Goal: Check status: Check status

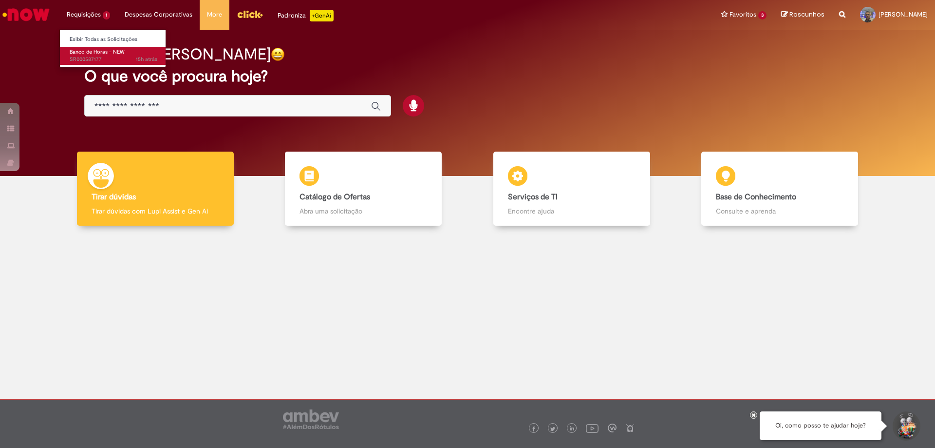
click at [98, 51] on span "Banco de Horas - NEW" at bounding box center [97, 51] width 55 height 7
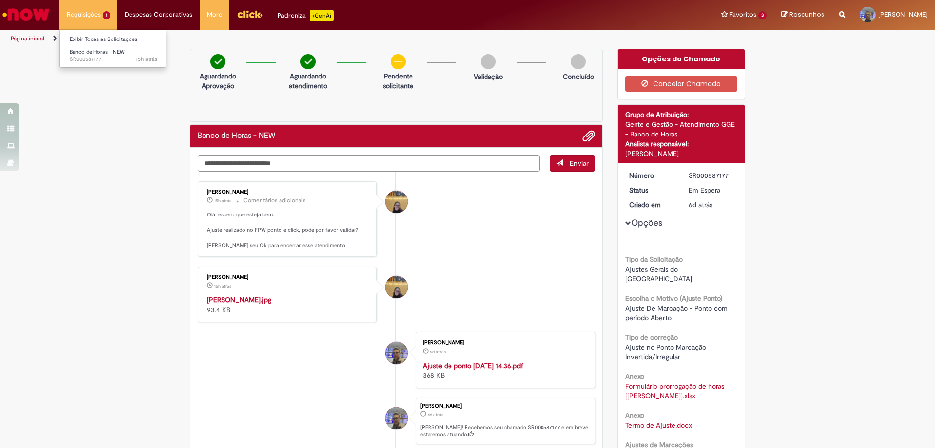
click at [76, 13] on li "Requisições 1 Exibir Todas as Solicitações Banco de Horas - NEW 15h atrás 15 ho…" at bounding box center [88, 14] width 58 height 29
click at [100, 37] on link "Exibir Todas as Solicitações" at bounding box center [113, 39] width 107 height 11
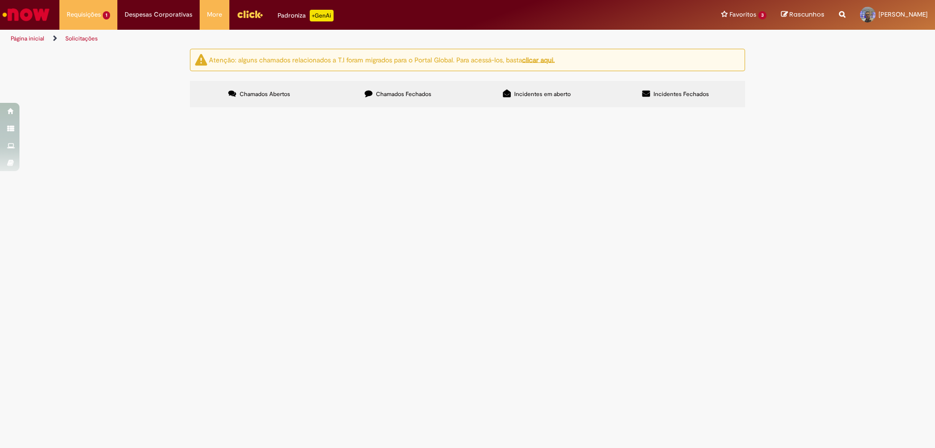
click at [428, 90] on span "Chamados Fechados" at bounding box center [404, 94] width 56 height 8
click at [0, 0] on span "Compras rápidas (Speed Buy)" at bounding box center [0, 0] width 0 height 0
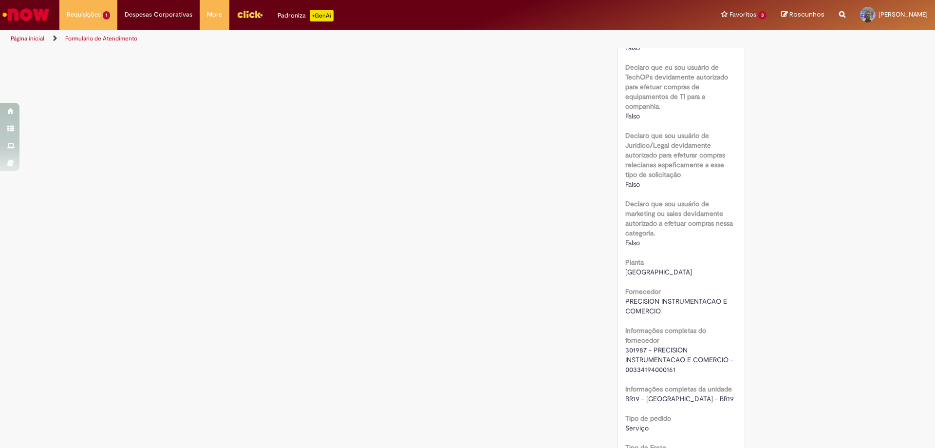
scroll to position [633, 0]
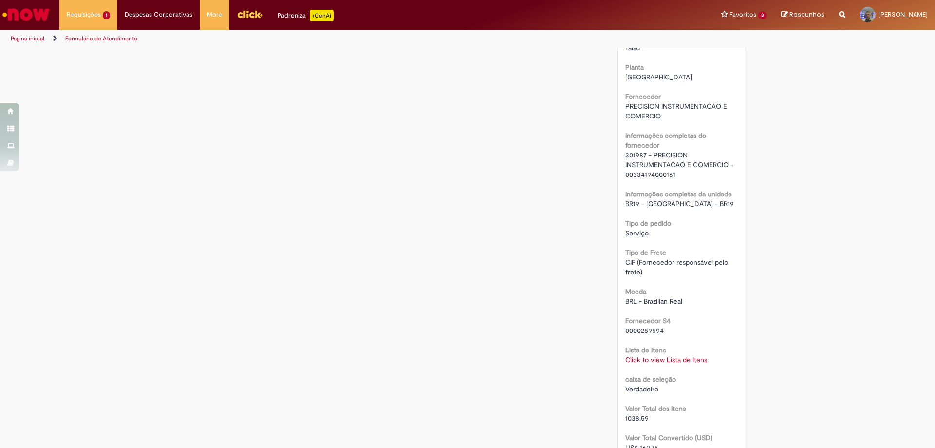
click at [654, 362] on link "Click to view Lista de Itens" at bounding box center [667, 359] width 82 height 9
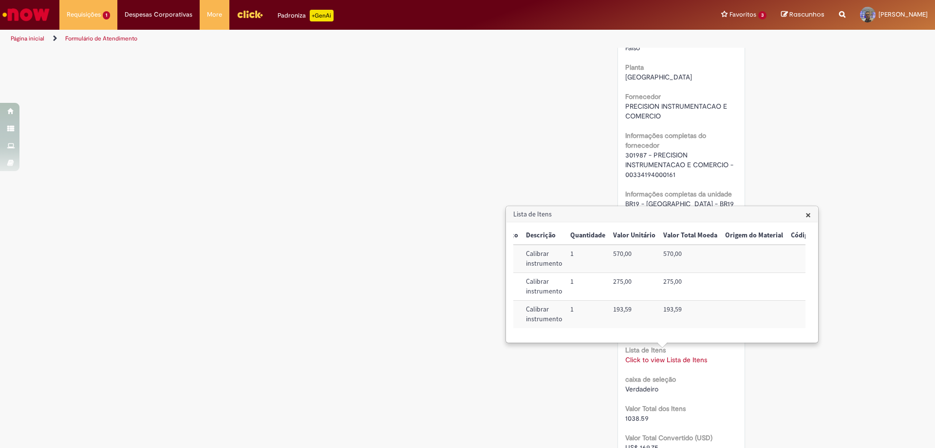
scroll to position [0, 0]
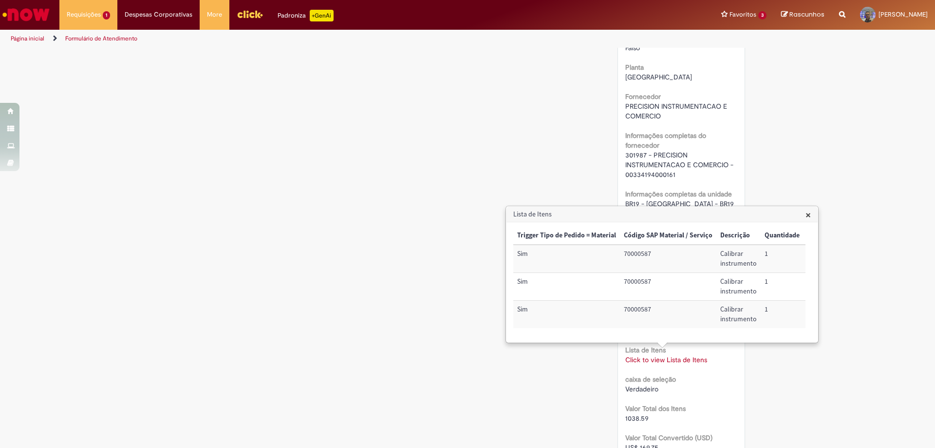
click at [372, 71] on div "Verificar Código de Barras Aguardando Aprovação Aguardando atendimento Cancelad…" at bounding box center [468, 171] width 570 height 1513
click at [810, 214] on span "×" at bounding box center [808, 214] width 5 height 13
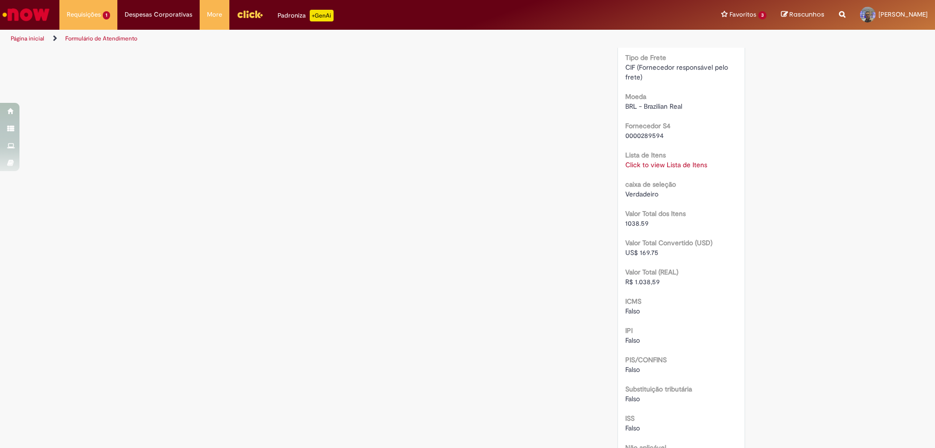
scroll to position [779, 0]
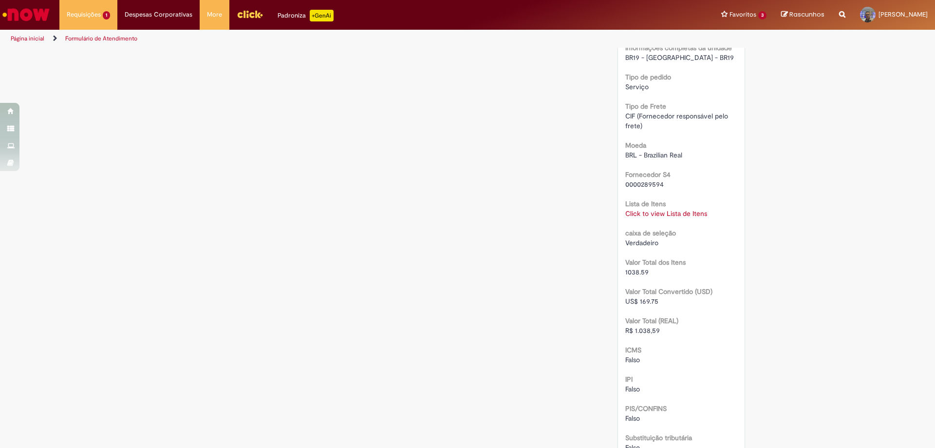
click at [665, 216] on link "Click to view Lista de Itens" at bounding box center [667, 213] width 82 height 9
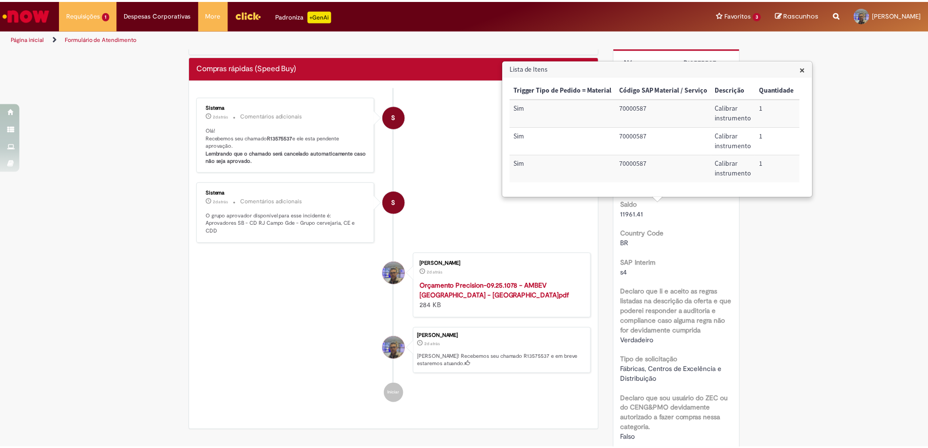
scroll to position [0, 0]
